Goal: Find specific page/section: Find specific page/section

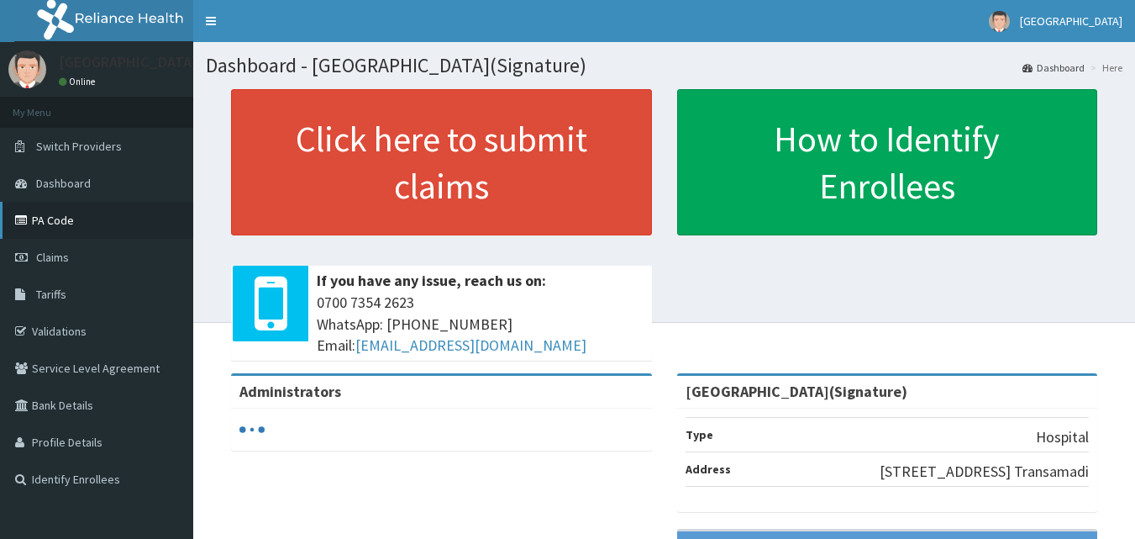
click at [75, 234] on link "PA Code" at bounding box center [96, 220] width 193 height 37
click at [66, 300] on span "Tariffs" at bounding box center [51, 294] width 30 height 15
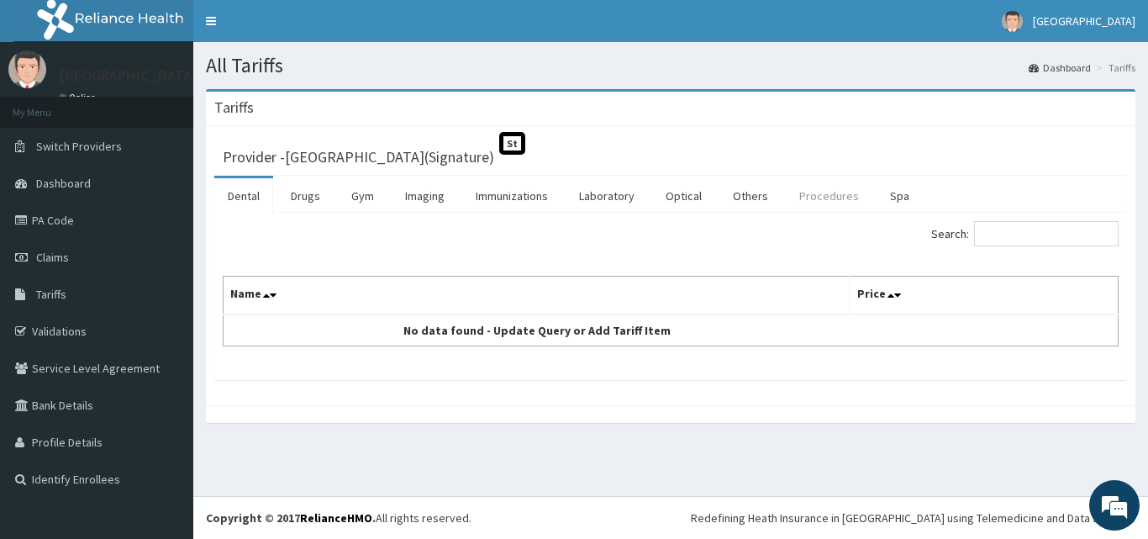
click at [819, 202] on link "Procedures" at bounding box center [829, 195] width 87 height 35
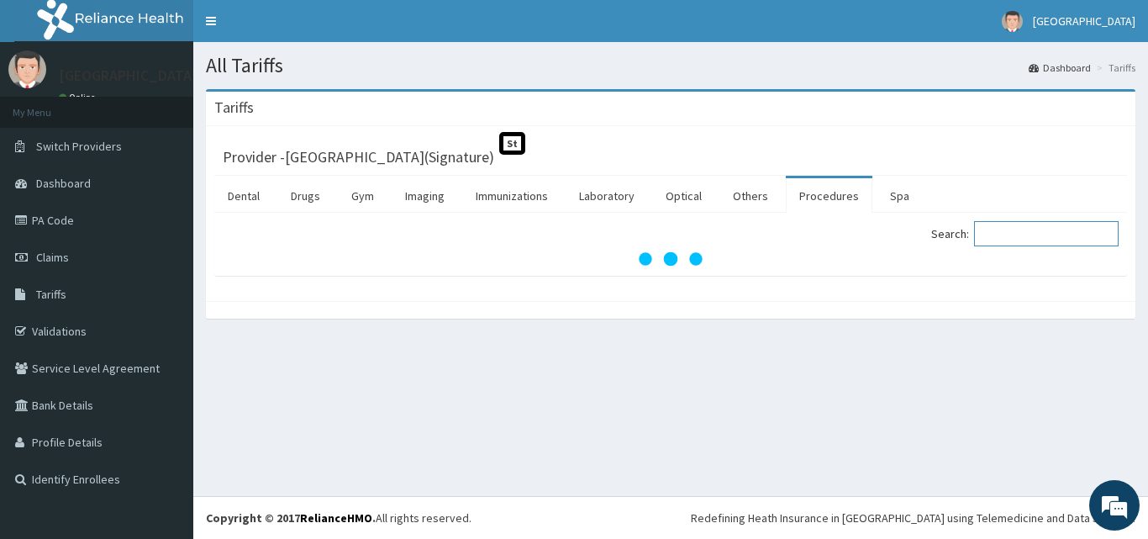
click at [1031, 234] on input "Search:" at bounding box center [1046, 233] width 145 height 25
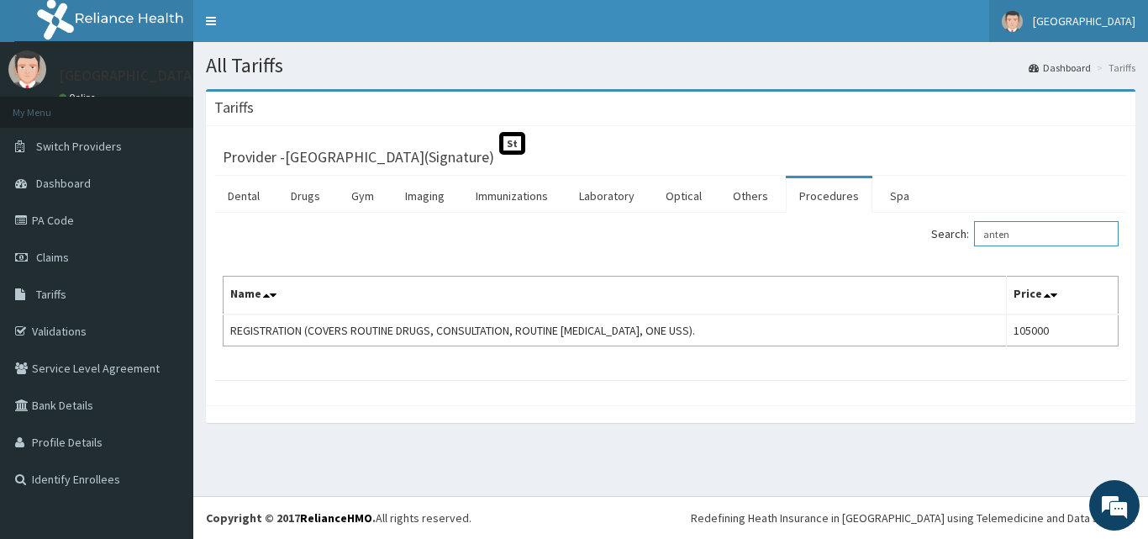
type input "anten"
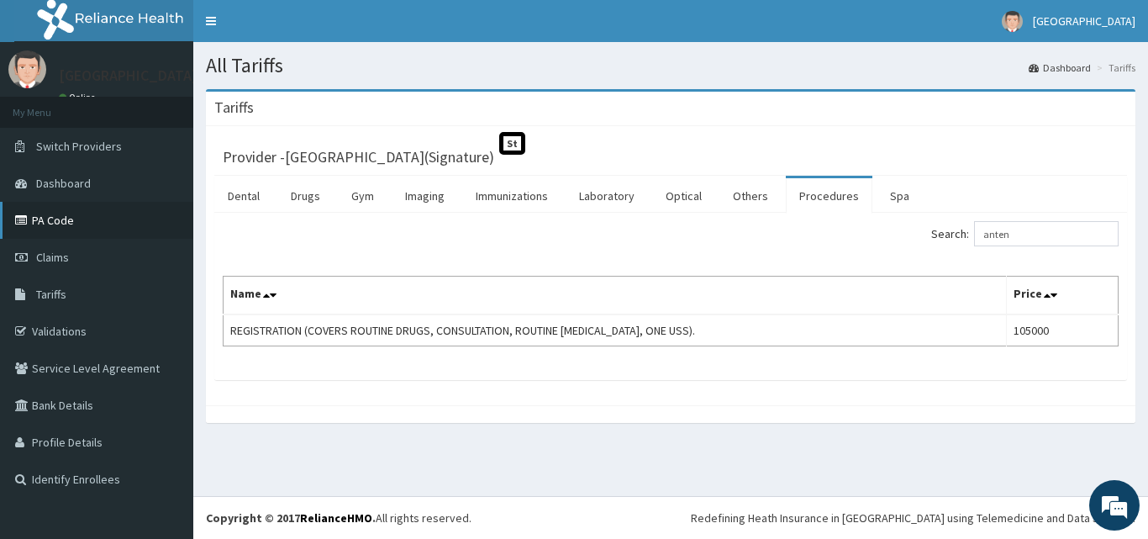
click at [97, 213] on link "PA Code" at bounding box center [96, 220] width 193 height 37
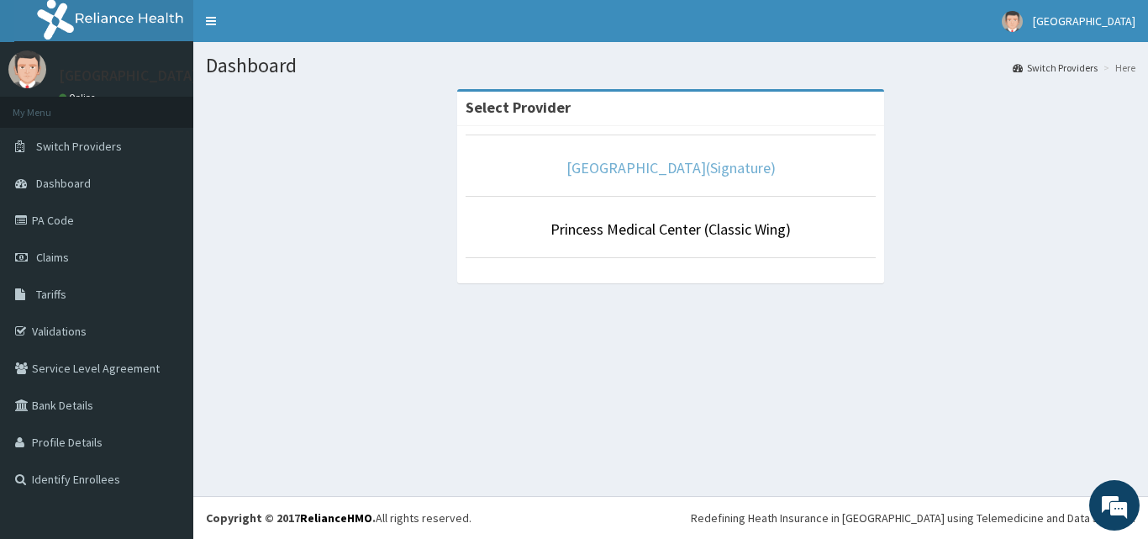
click at [670, 163] on link "[GEOGRAPHIC_DATA](Signature)" at bounding box center [670, 167] width 209 height 19
